Goal: Transaction & Acquisition: Purchase product/service

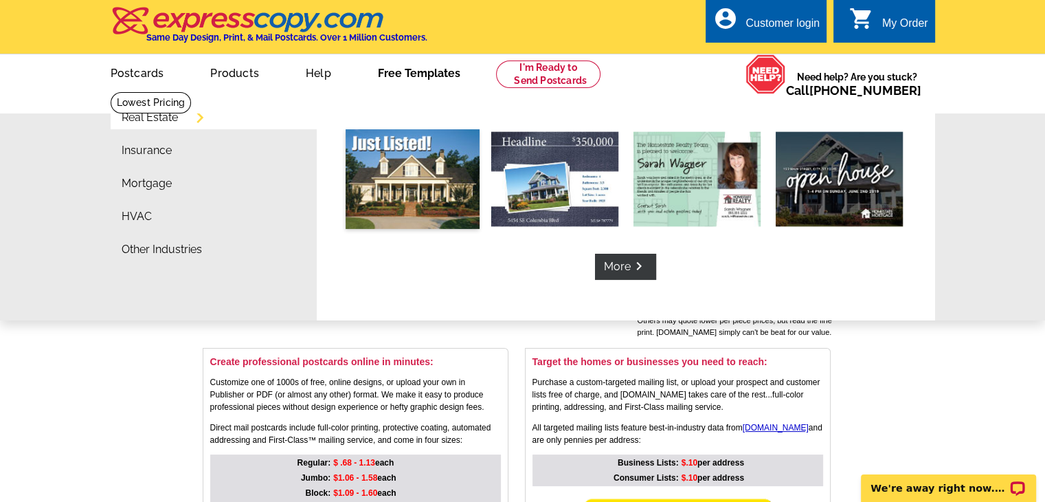
click at [421, 164] on img at bounding box center [413, 179] width 134 height 100
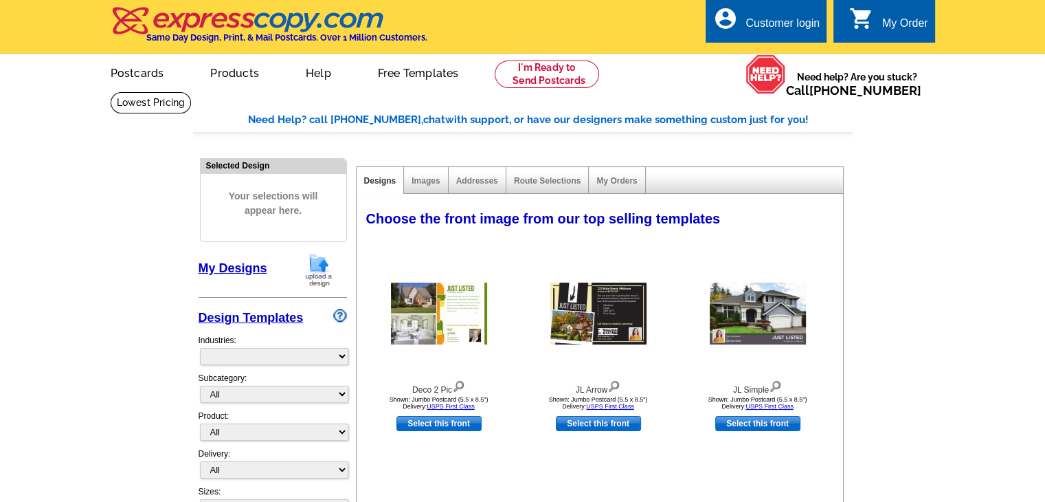
select select "785"
select select "788"
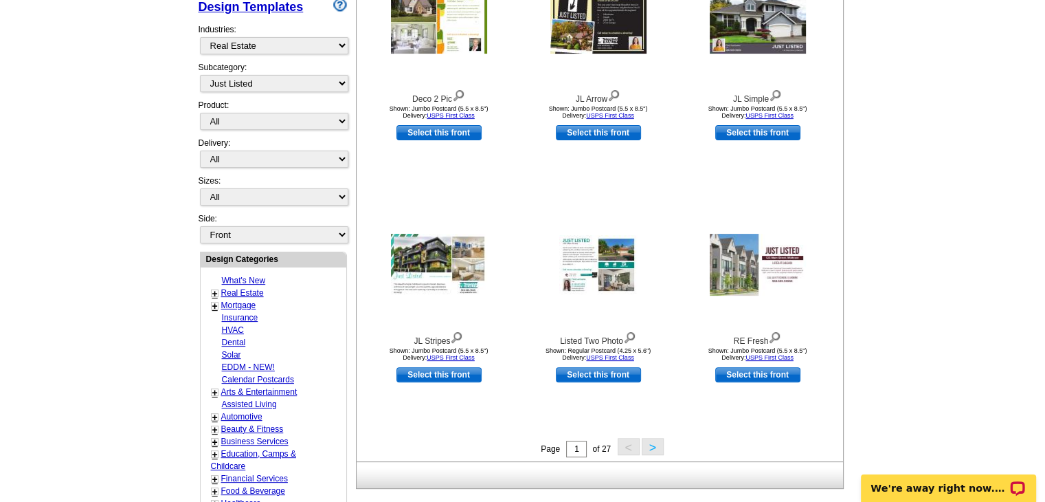
scroll to position [308, 0]
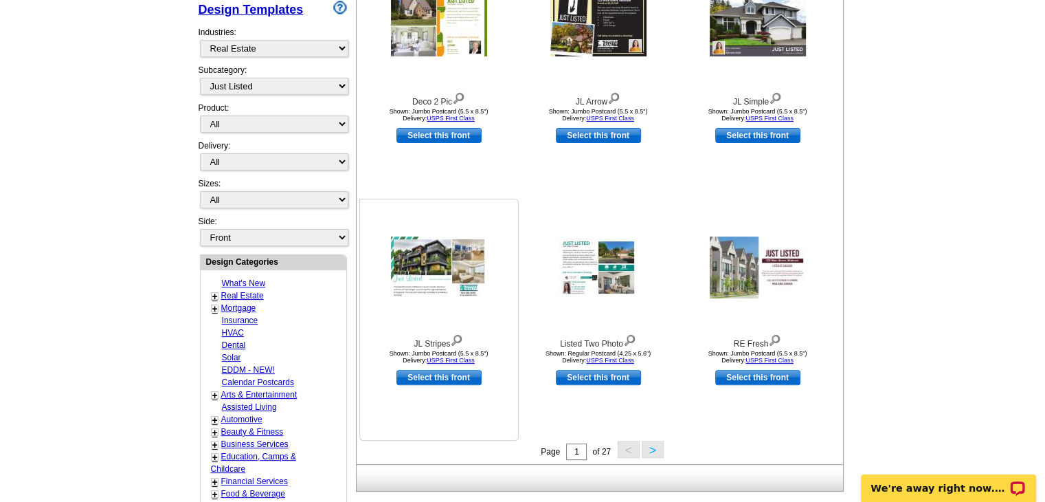
click at [470, 379] on link "Select this front" at bounding box center [439, 377] width 85 height 15
select select "2"
select select "back"
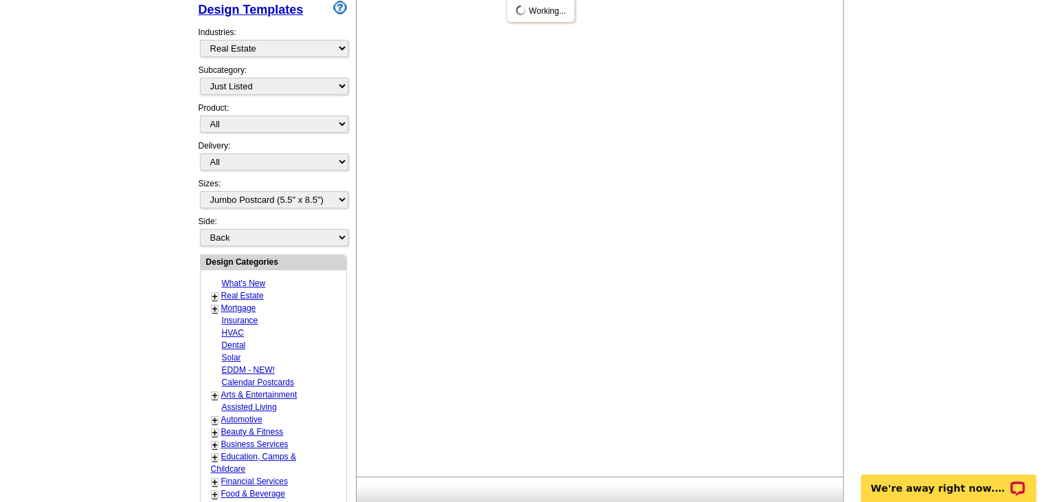
scroll to position [0, 0]
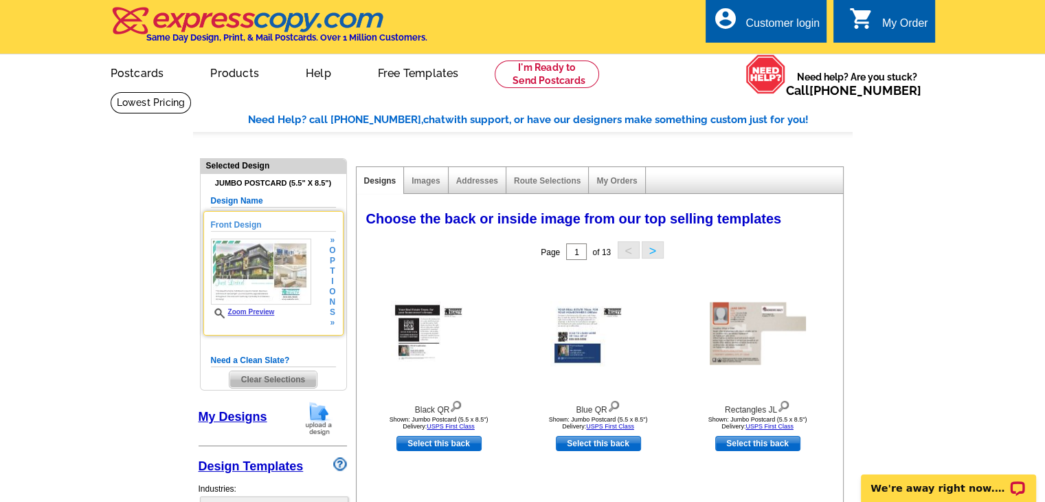
click at [261, 278] on img at bounding box center [261, 271] width 100 height 66
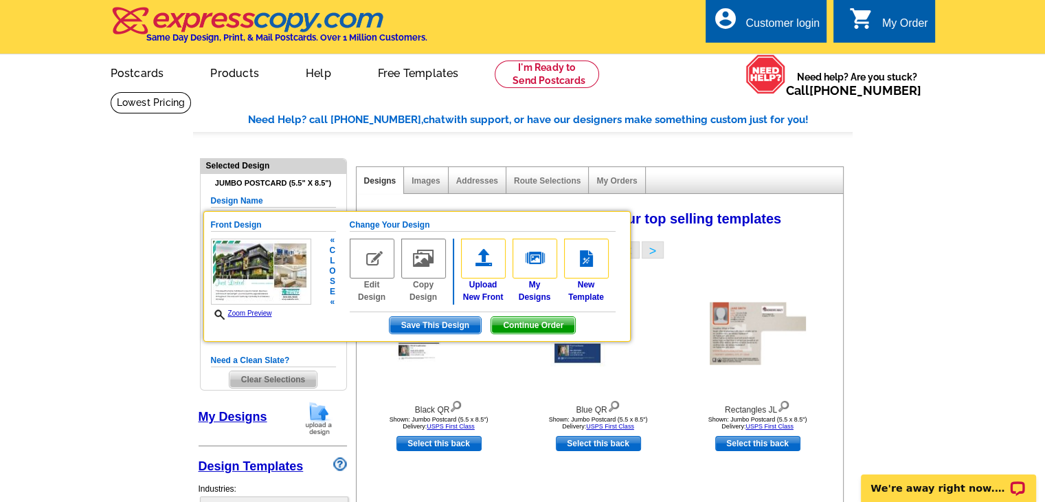
click at [261, 308] on span "Zoom Preview" at bounding box center [261, 314] width 100 height 12
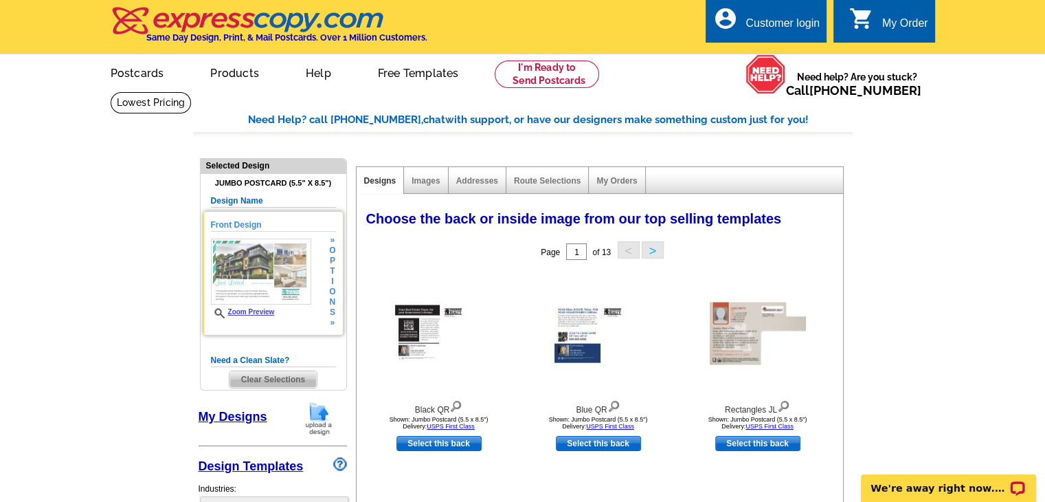
click at [260, 312] on link "Zoom Preview" at bounding box center [243, 312] width 64 height 8
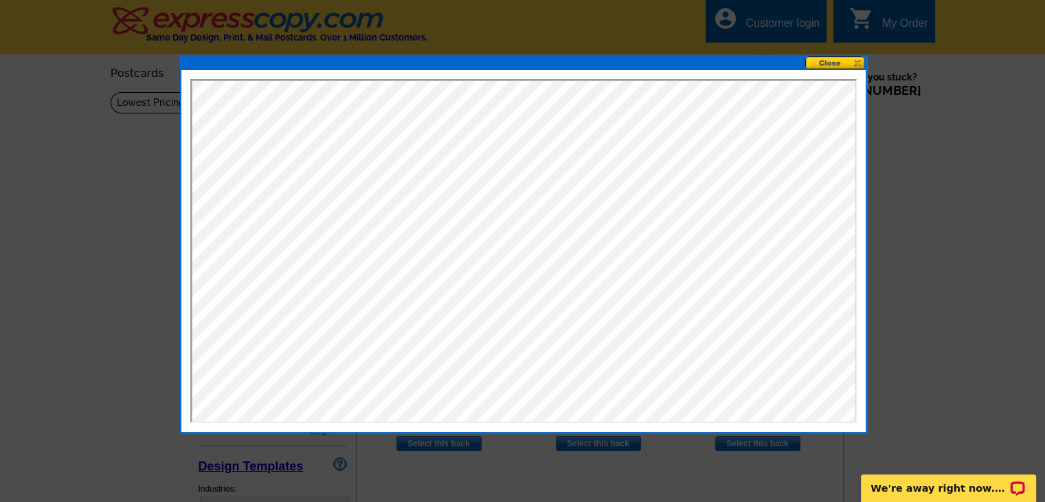
click at [828, 63] on button at bounding box center [835, 62] width 60 height 13
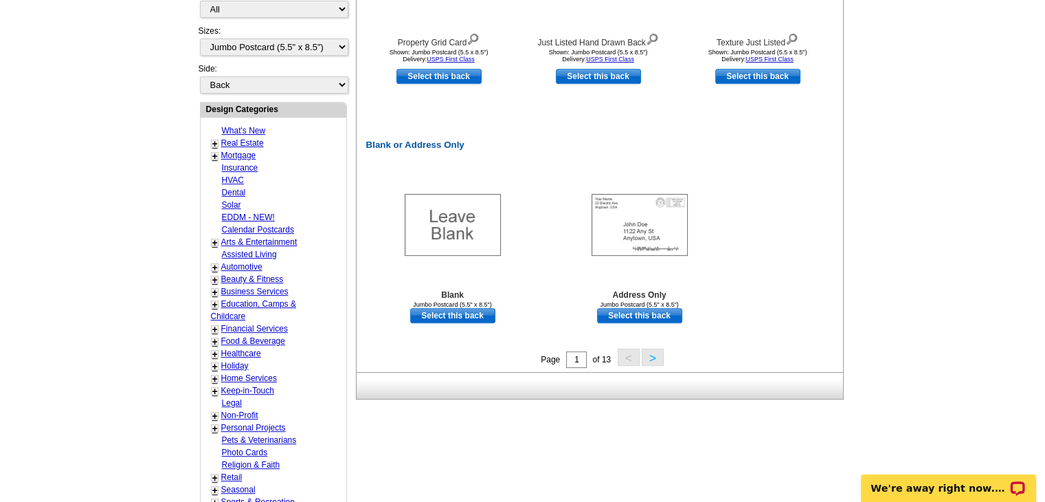
scroll to position [632, 0]
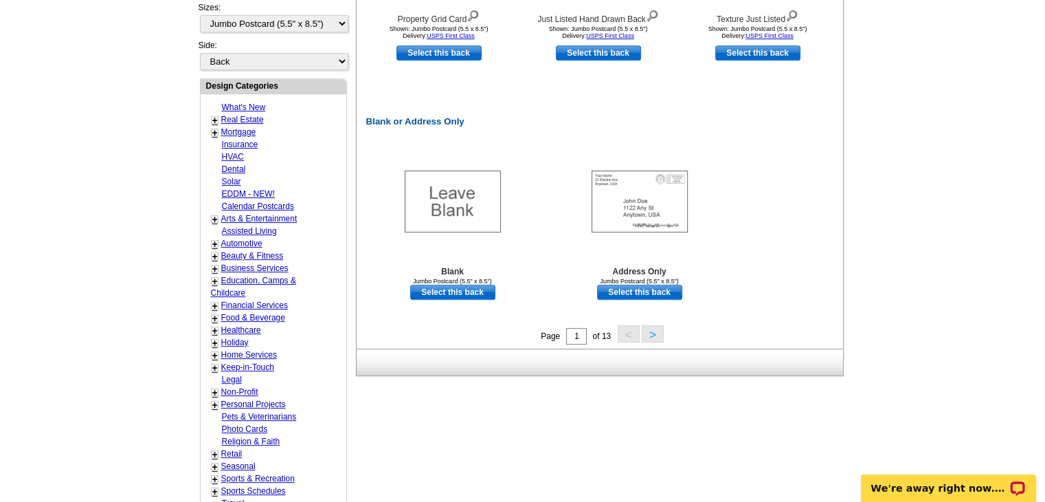
click at [1016, 307] on main "Need Help? call 800-260-5887, chat with support, or have our designers make som…" at bounding box center [522, 44] width 1045 height 1170
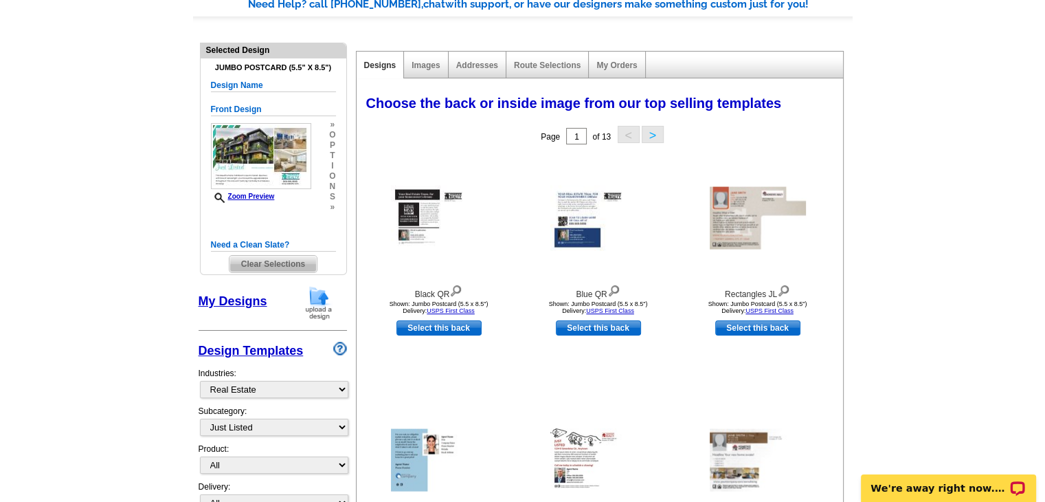
scroll to position [58, 0]
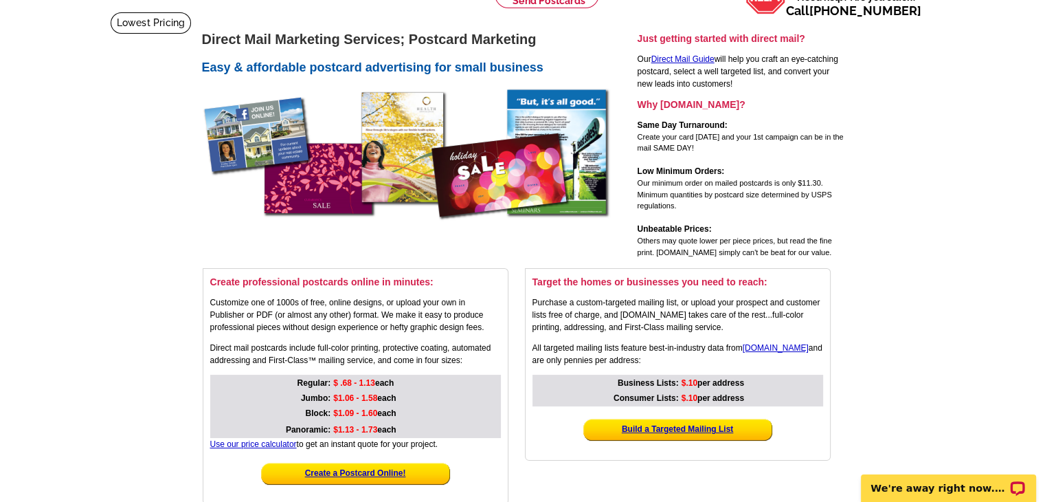
scroll to position [85, 0]
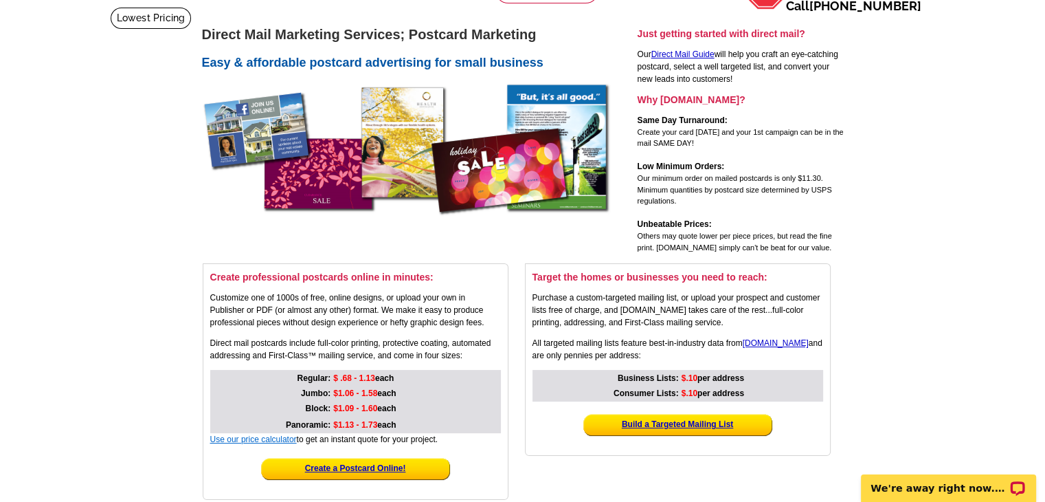
click at [287, 438] on link "Use our price calculator" at bounding box center [253, 439] width 87 height 10
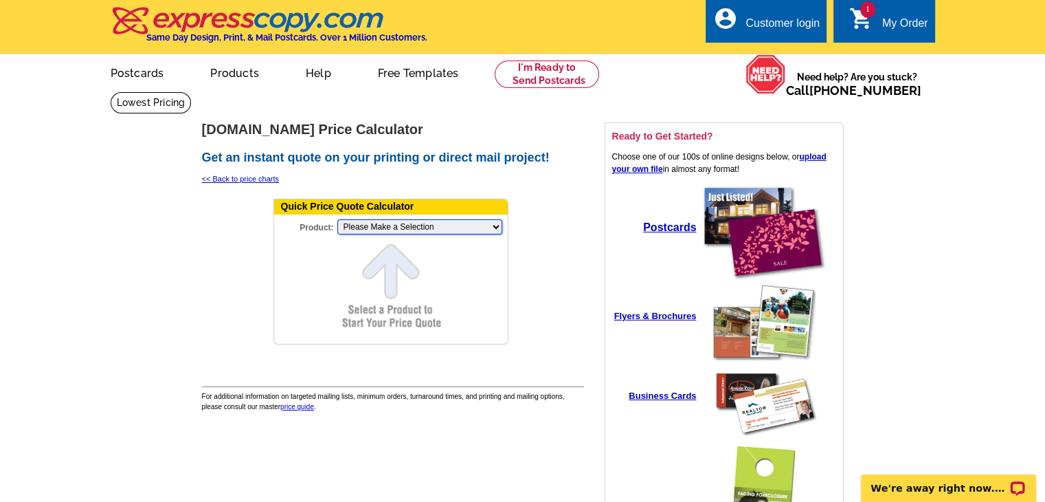
click at [493, 227] on select "Please Make a Selection Jumbo Postcard (5.5" x 8.5") Regular Postcard (4.25" x …" at bounding box center [419, 226] width 165 height 15
select select "1"
click at [337, 219] on select "Please Make a Selection Jumbo Postcard (5.5" x 8.5") Regular Postcard (4.25" x …" at bounding box center [419, 226] width 165 height 15
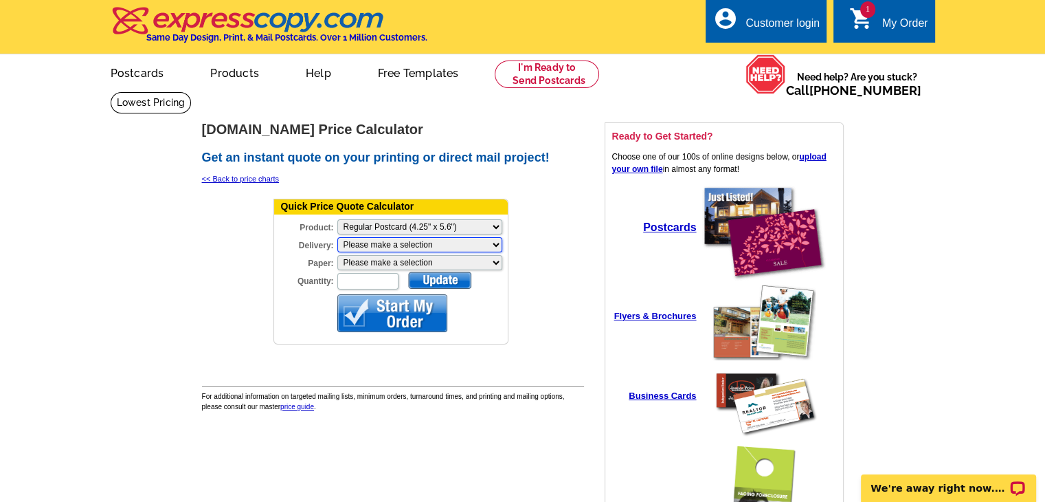
click at [495, 243] on select "Please make a selection Print + Address+USPS First Class Print-Only+Shipped To …" at bounding box center [419, 244] width 165 height 15
select select "3"
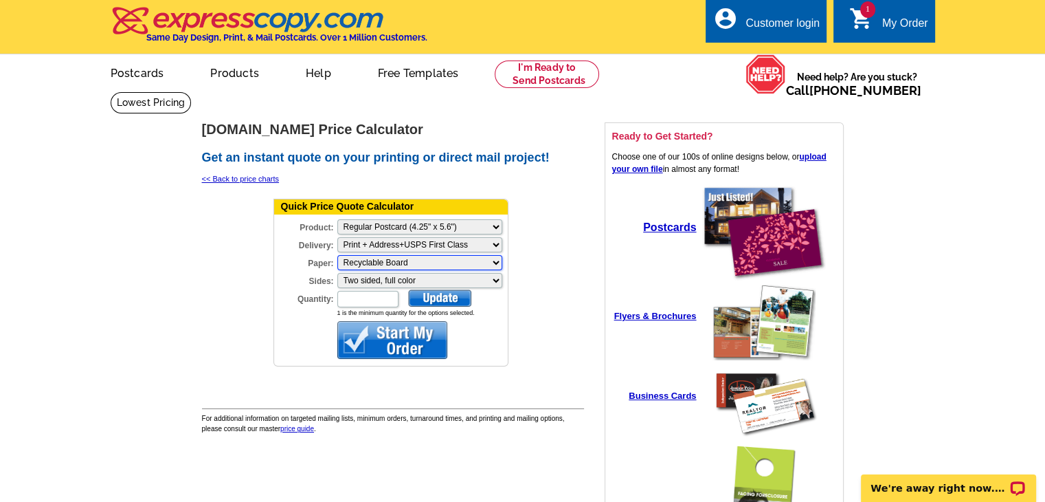
click at [489, 258] on select "Please make a selection Recyclable Board" at bounding box center [419, 262] width 165 height 15
click at [495, 278] on select "Please make a selection Two sided, full color" at bounding box center [419, 280] width 165 height 15
select select "3"
click at [381, 298] on input "Quantity:" at bounding box center [367, 299] width 61 height 16
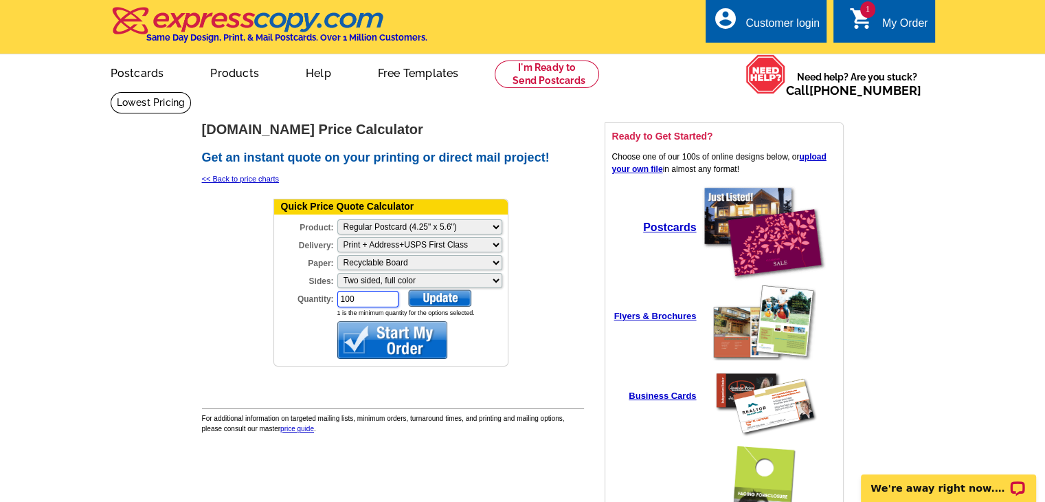
type input "100"
click at [429, 291] on div at bounding box center [439, 297] width 63 height 17
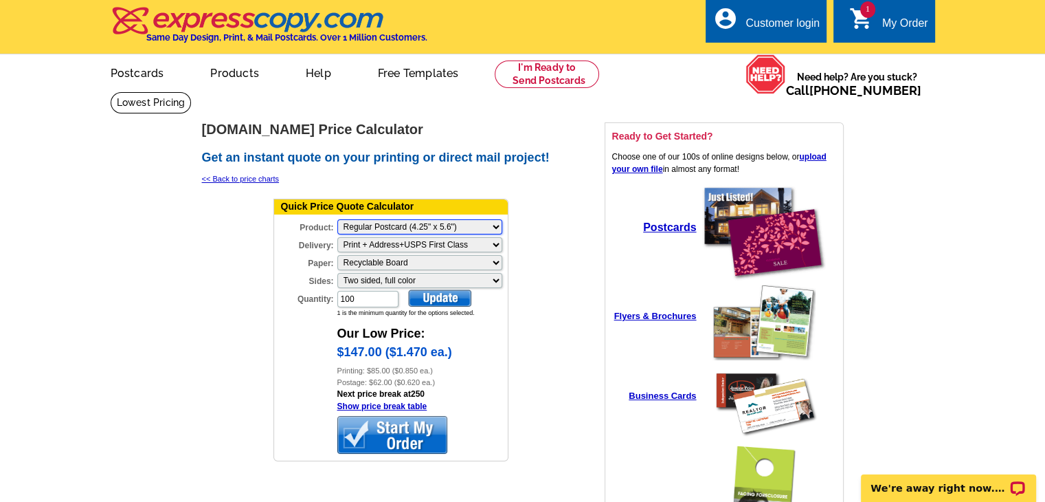
click at [494, 227] on select "Please Make a Selection Jumbo Postcard (5.5" x 8.5") Regular Postcard (4.25" x …" at bounding box center [419, 226] width 165 height 15
select select "2"
click at [337, 219] on select "Please Make a Selection Jumbo Postcard (5.5" x 8.5") Regular Postcard (4.25" x …" at bounding box center [419, 226] width 165 height 15
click at [547, 303] on td at bounding box center [545, 333] width 68 height 279
click at [850, 8] on icon "shopping_cart" at bounding box center [861, 18] width 25 height 25
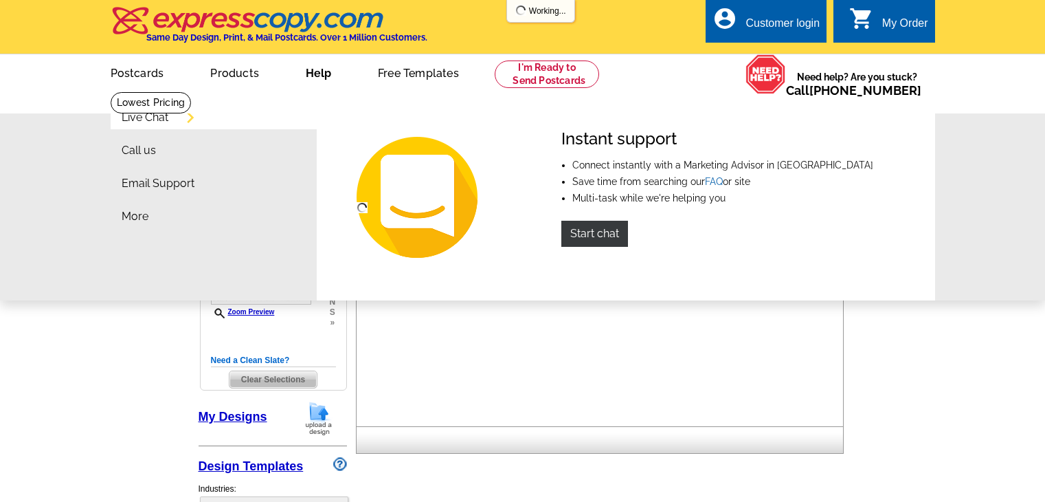
select select "785"
select select "1"
select select "2"
select select "back"
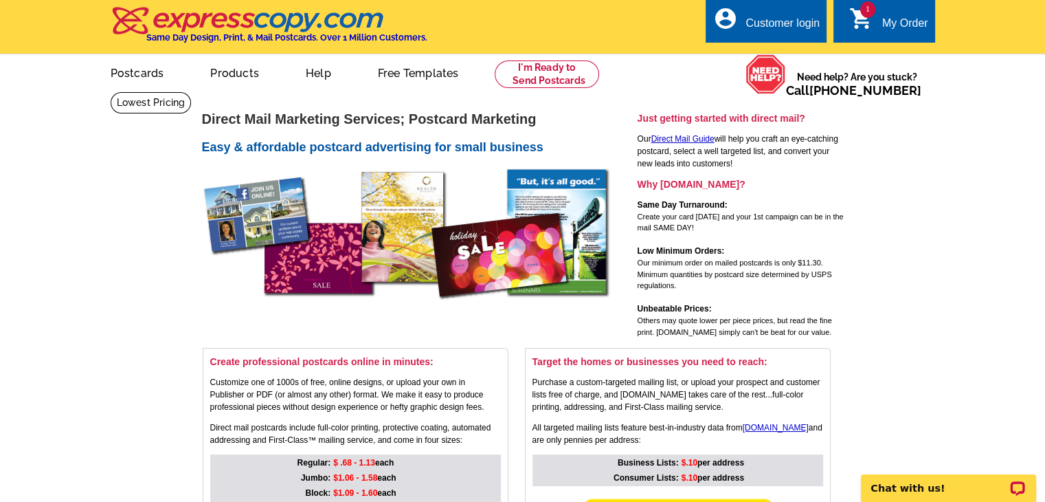
click at [862, 11] on span "1" at bounding box center [867, 9] width 15 height 16
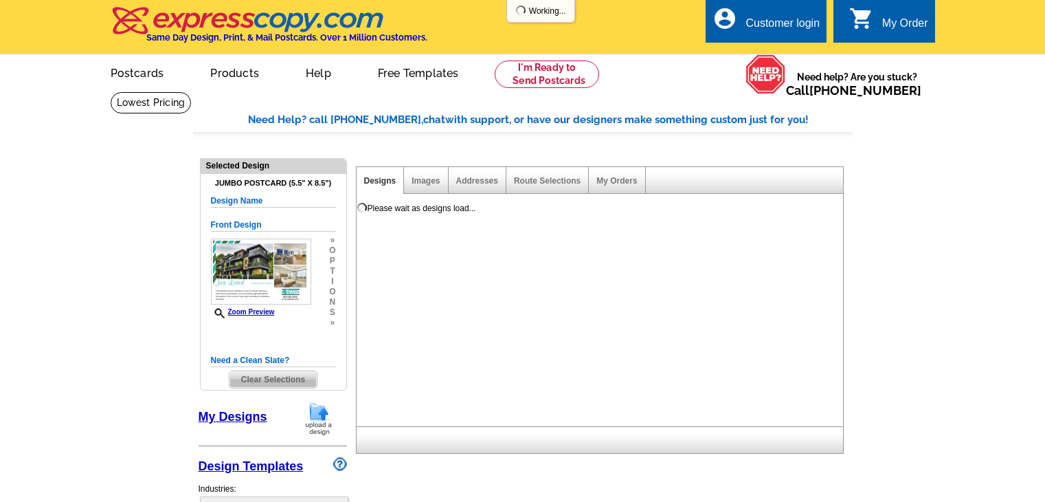
select select "1"
select select "2"
select select "back"
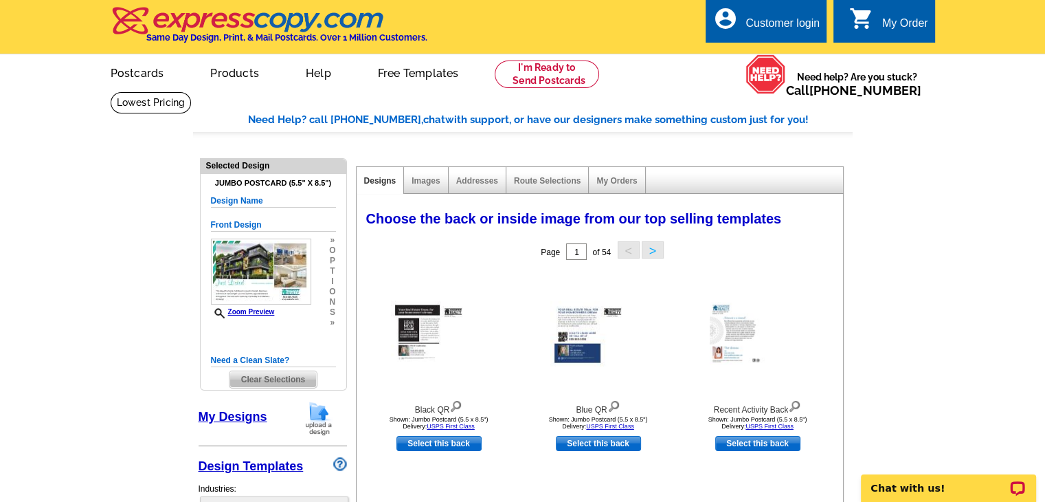
select select "785"
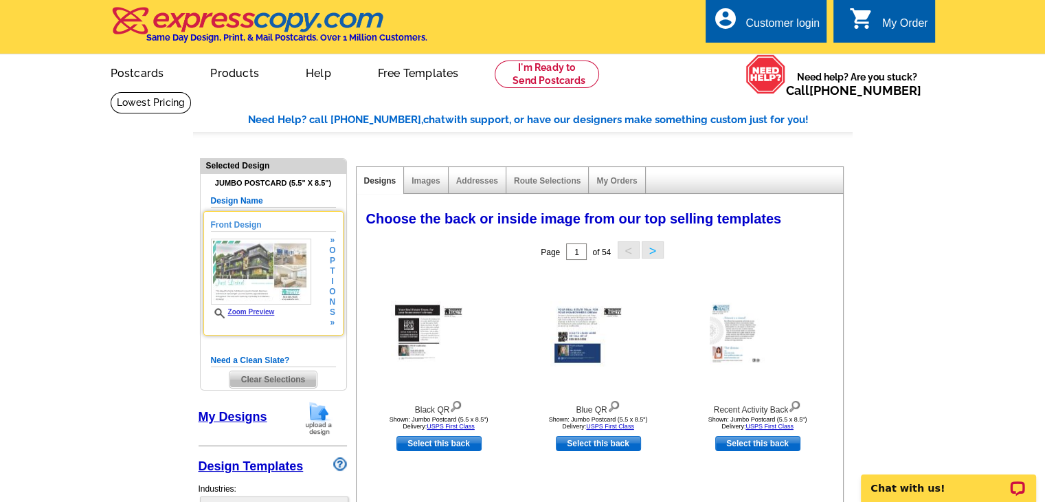
click at [269, 256] on img at bounding box center [261, 271] width 100 height 66
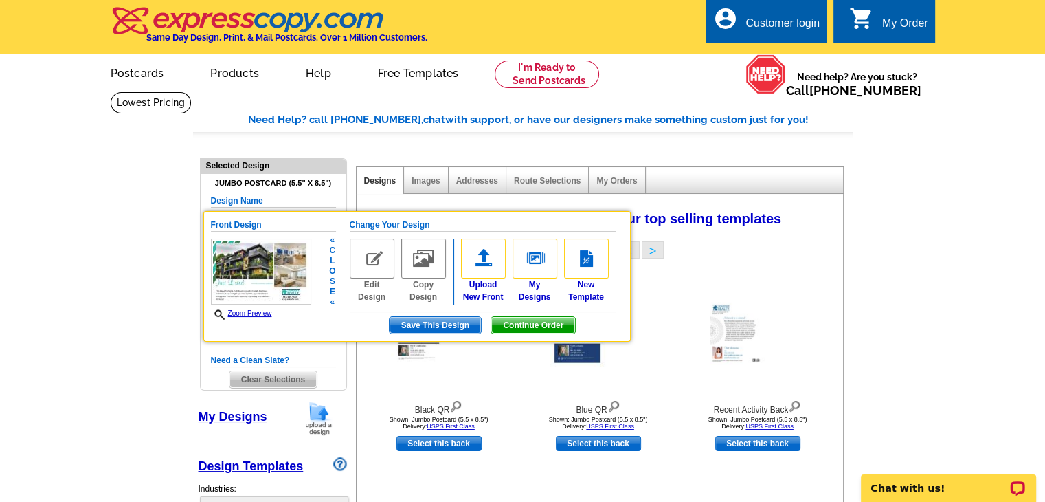
click at [253, 311] on link "Zoom Preview" at bounding box center [241, 313] width 61 height 8
